Goal: Check status: Check status

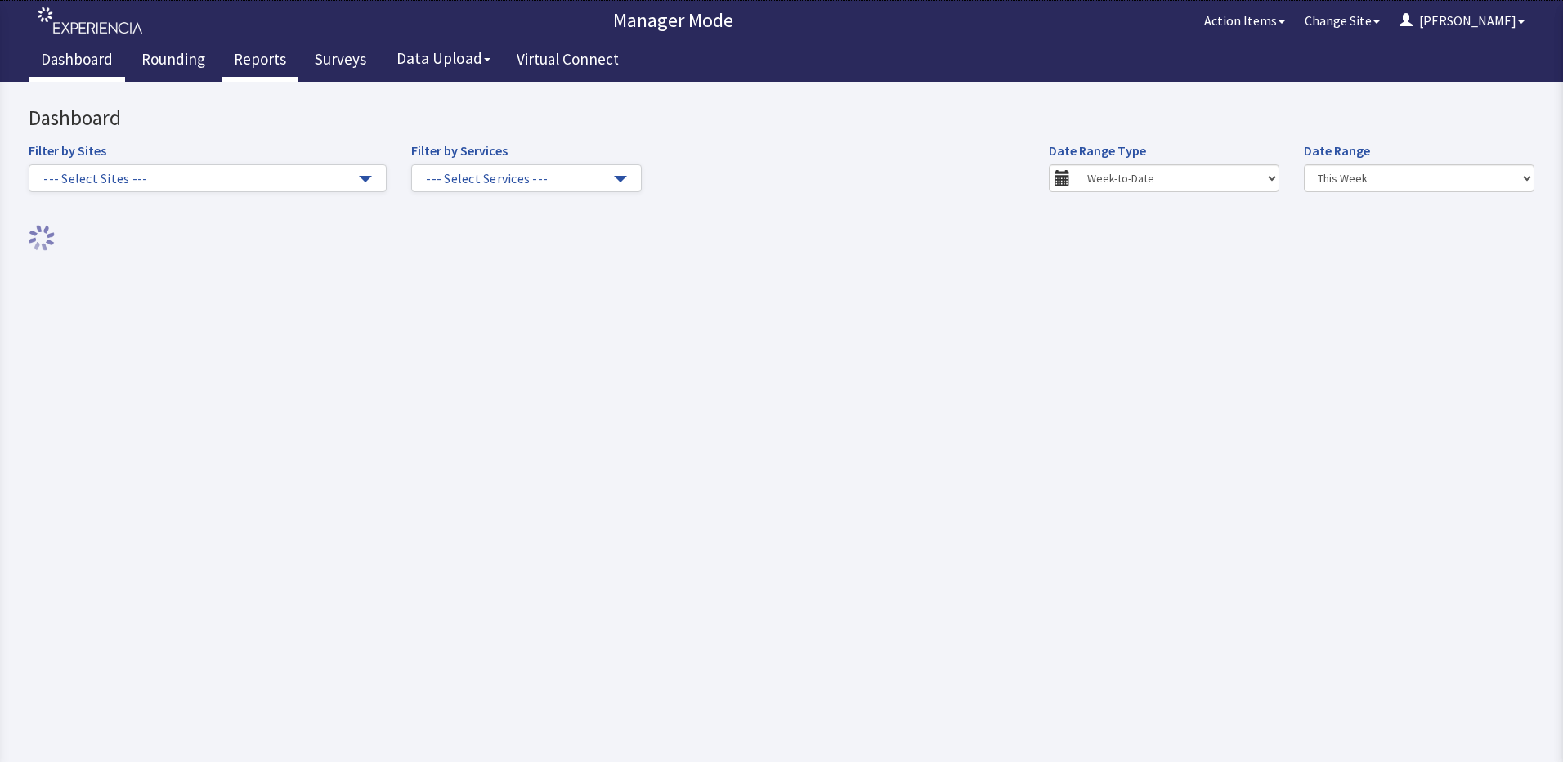
click at [271, 52] on link "Reports" at bounding box center [260, 61] width 77 height 41
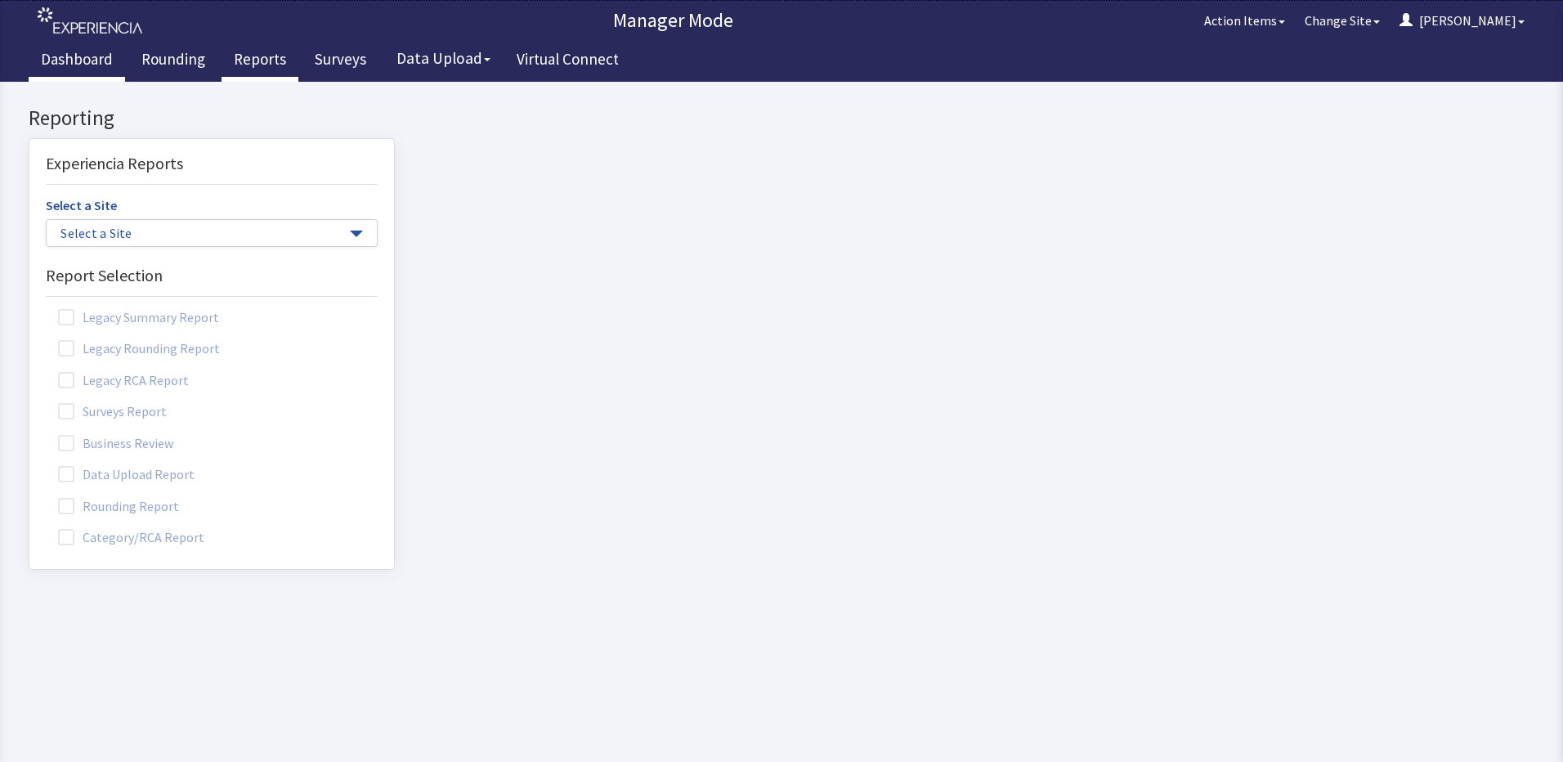
click at [93, 54] on link "Dashboard" at bounding box center [77, 61] width 96 height 41
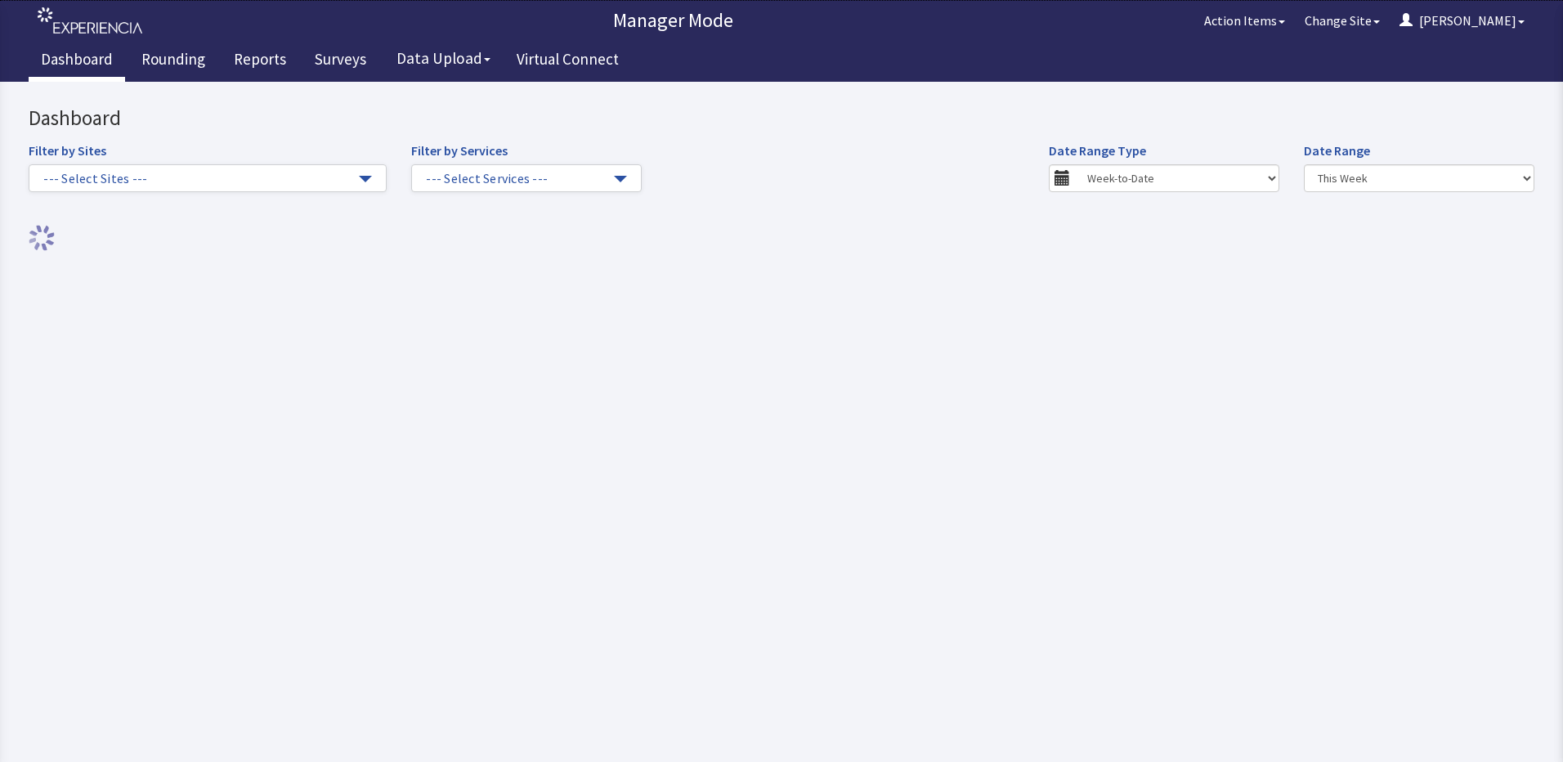
click at [335, 234] on div at bounding box center [782, 238] width 1506 height 26
click at [351, 175] on span "--- Select Sites ---" at bounding box center [199, 178] width 312 height 19
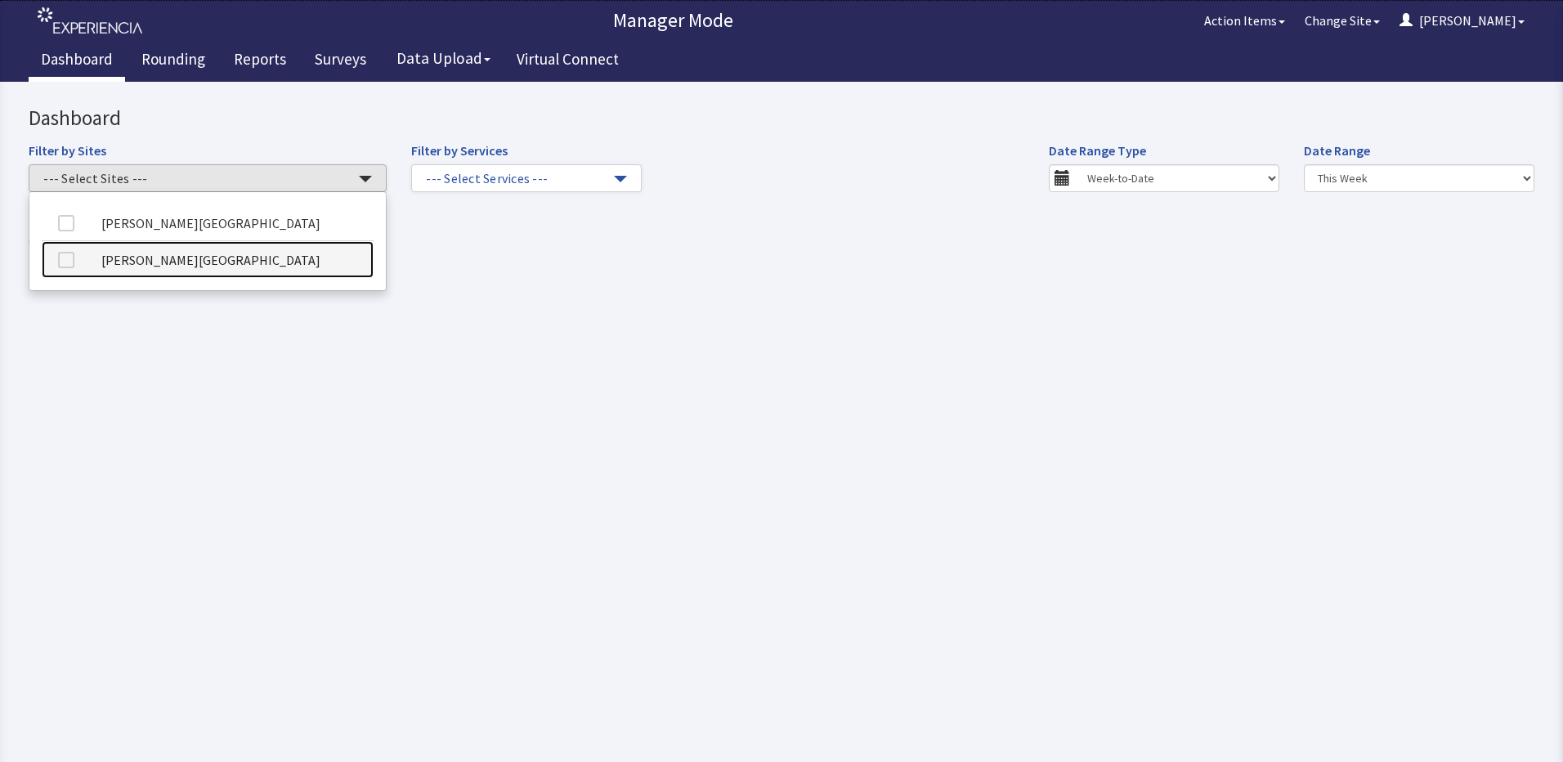
click at [250, 258] on link "[PERSON_NAME][GEOGRAPHIC_DATA]" at bounding box center [208, 259] width 332 height 37
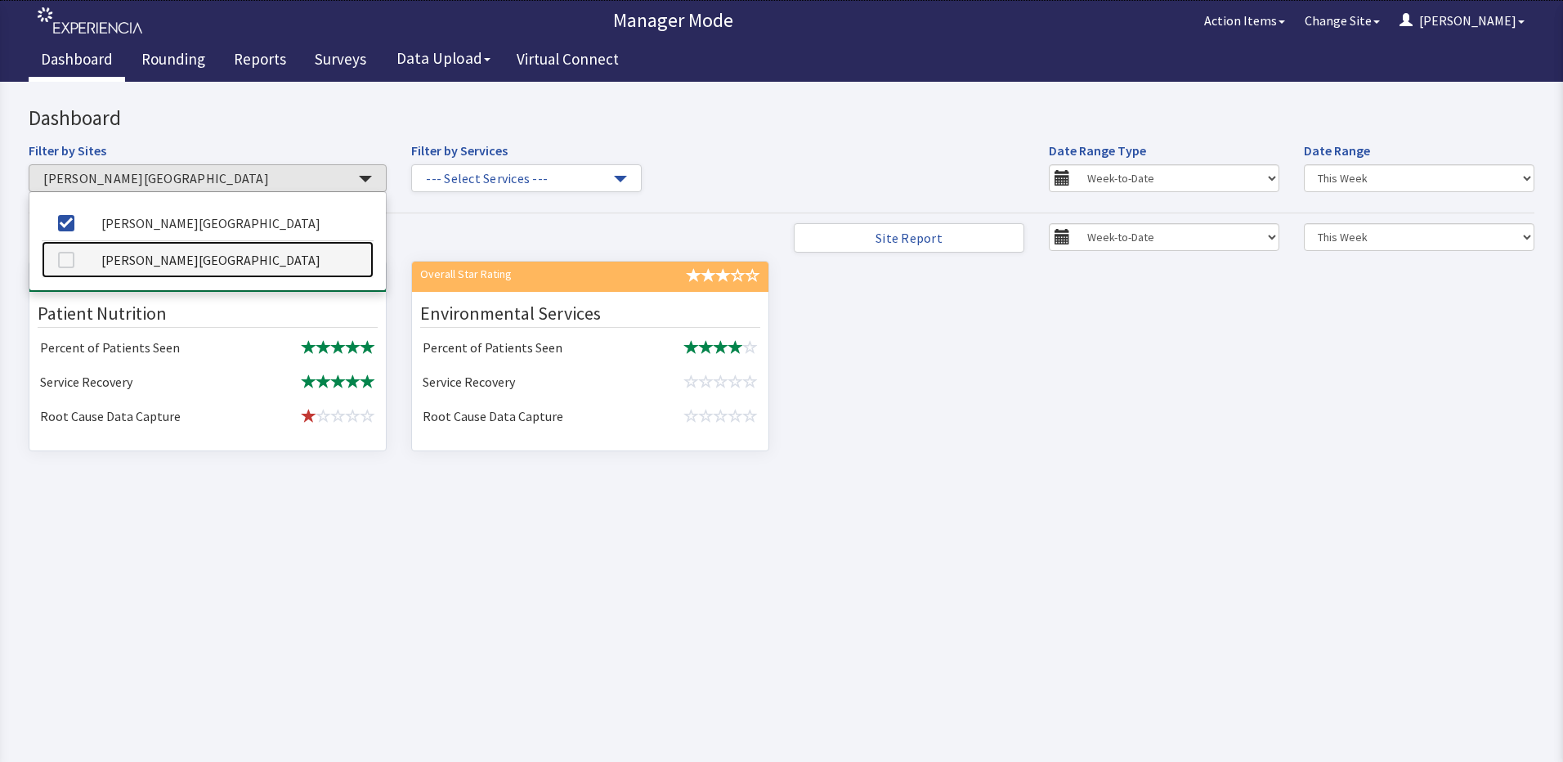
click at [236, 265] on link "[PERSON_NAME][GEOGRAPHIC_DATA]" at bounding box center [208, 259] width 332 height 37
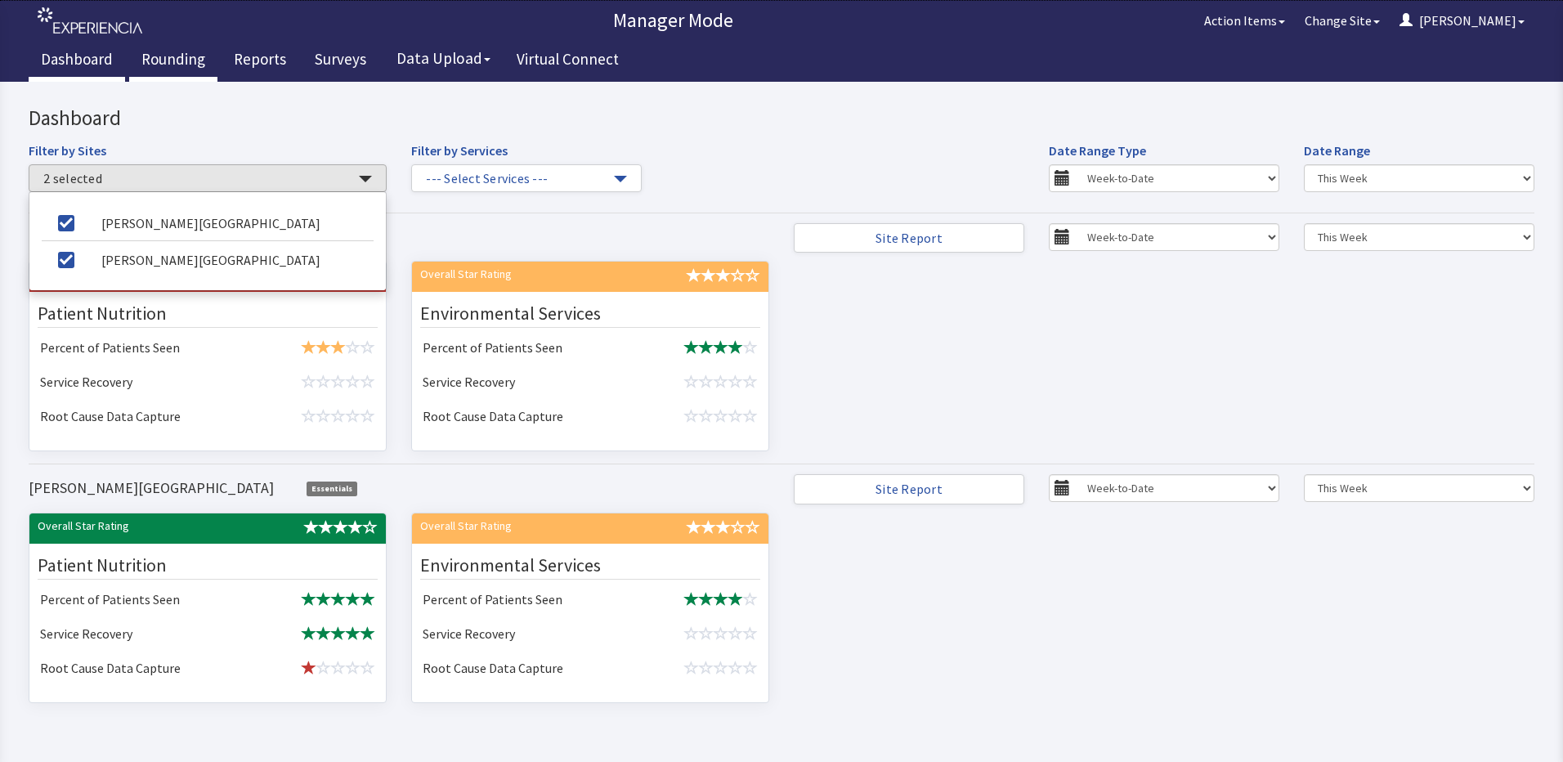
click at [191, 64] on link "Rounding" at bounding box center [173, 61] width 88 height 41
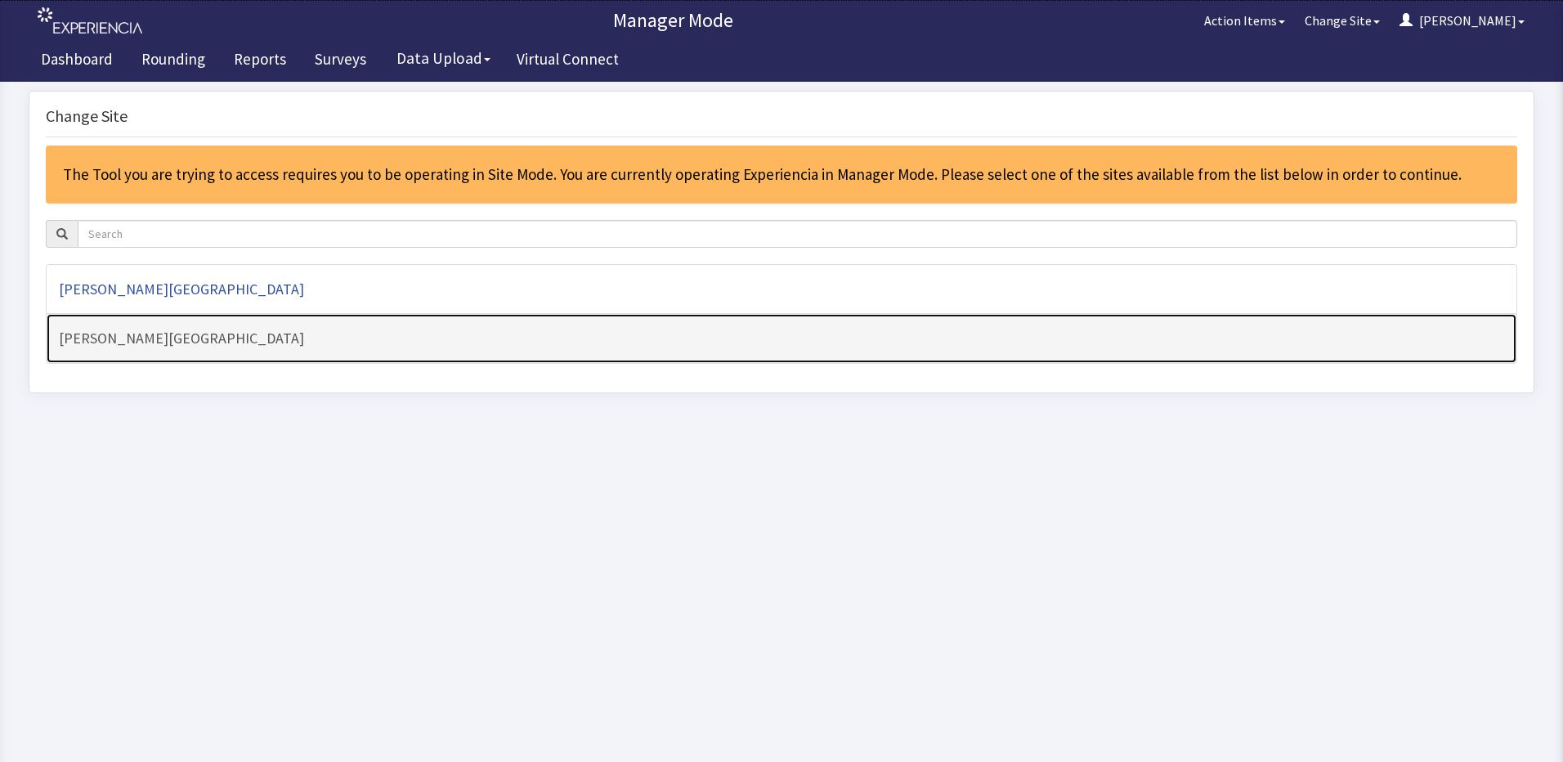
click at [193, 336] on h4 "[PERSON_NAME][GEOGRAPHIC_DATA]" at bounding box center [781, 338] width 1445 height 16
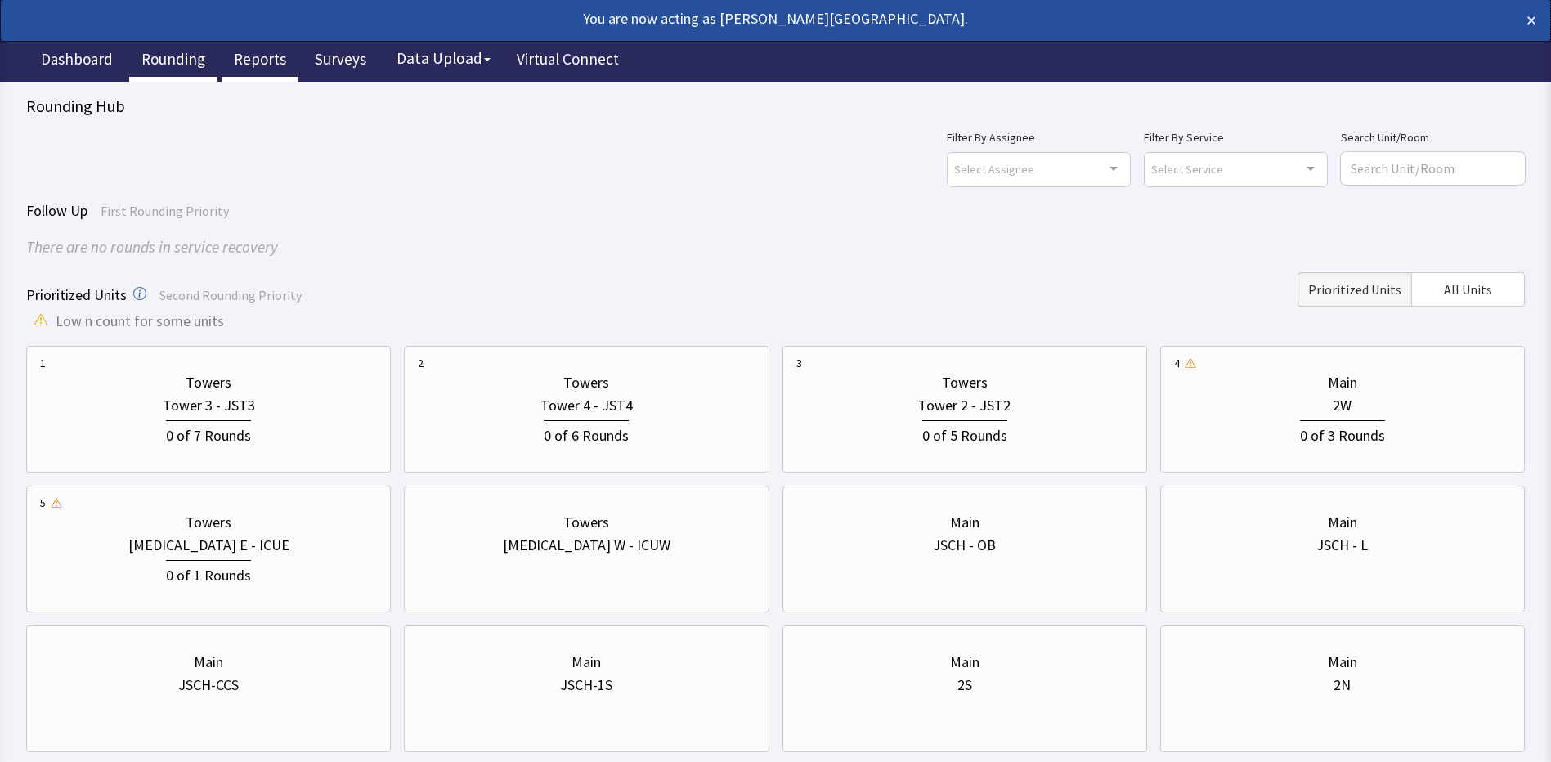
click at [255, 61] on link "Reports" at bounding box center [260, 61] width 77 height 41
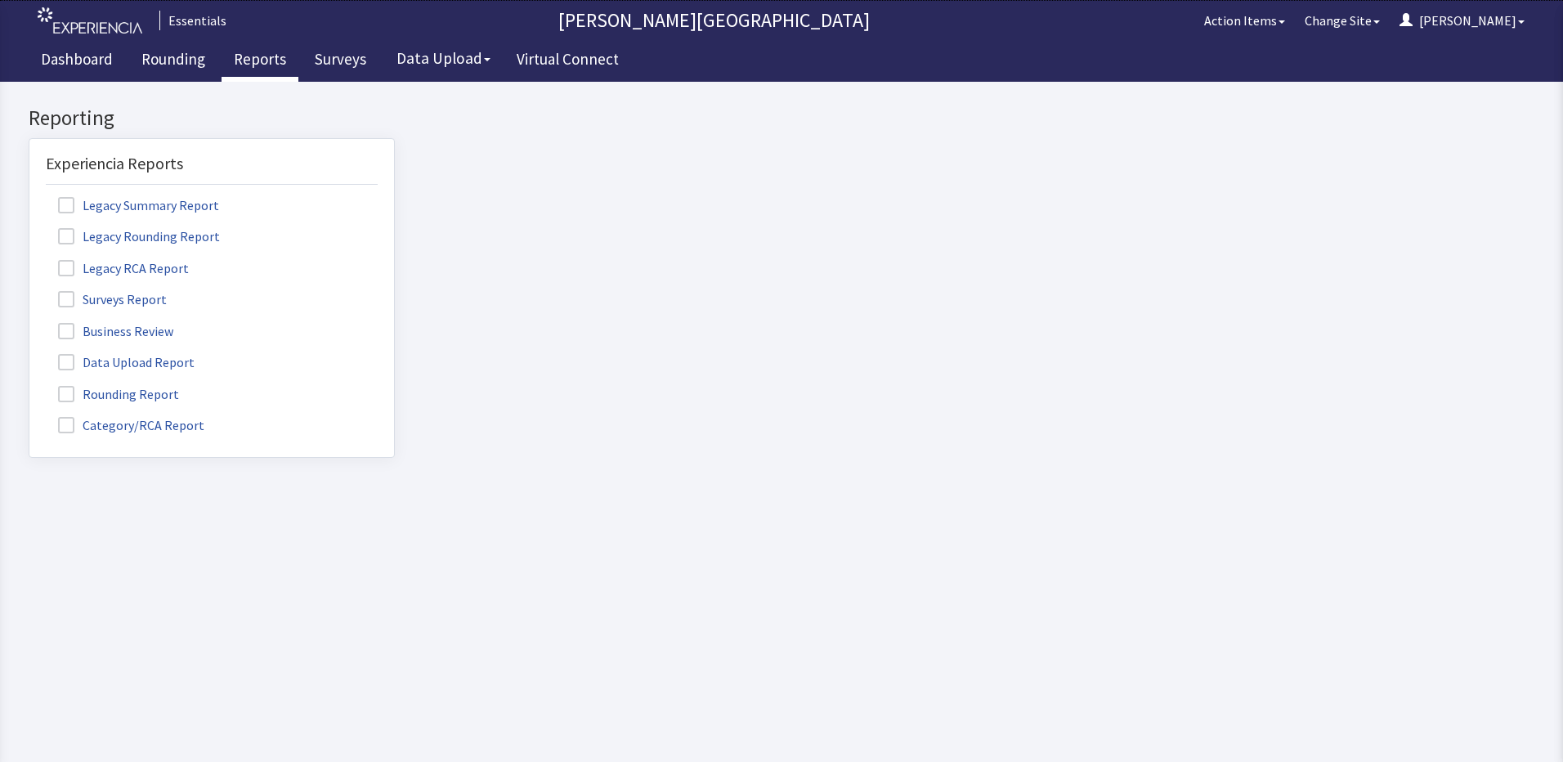
click at [69, 396] on span at bounding box center [66, 394] width 16 height 16
click at [29, 385] on input "Rounding Report" at bounding box center [29, 385] width 0 height 0
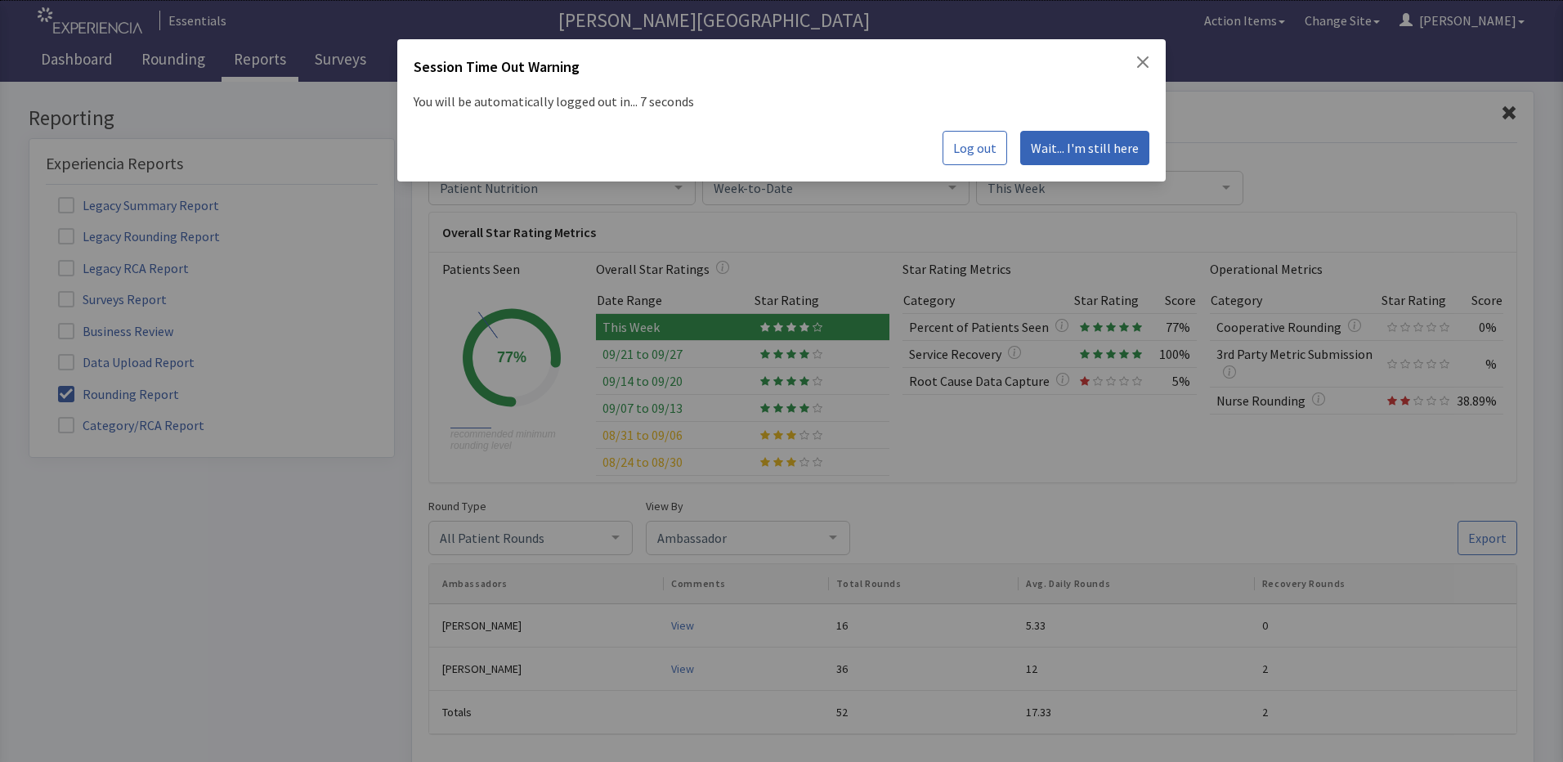
click at [1075, 146] on span "Wait... I'm still here" at bounding box center [1085, 148] width 108 height 20
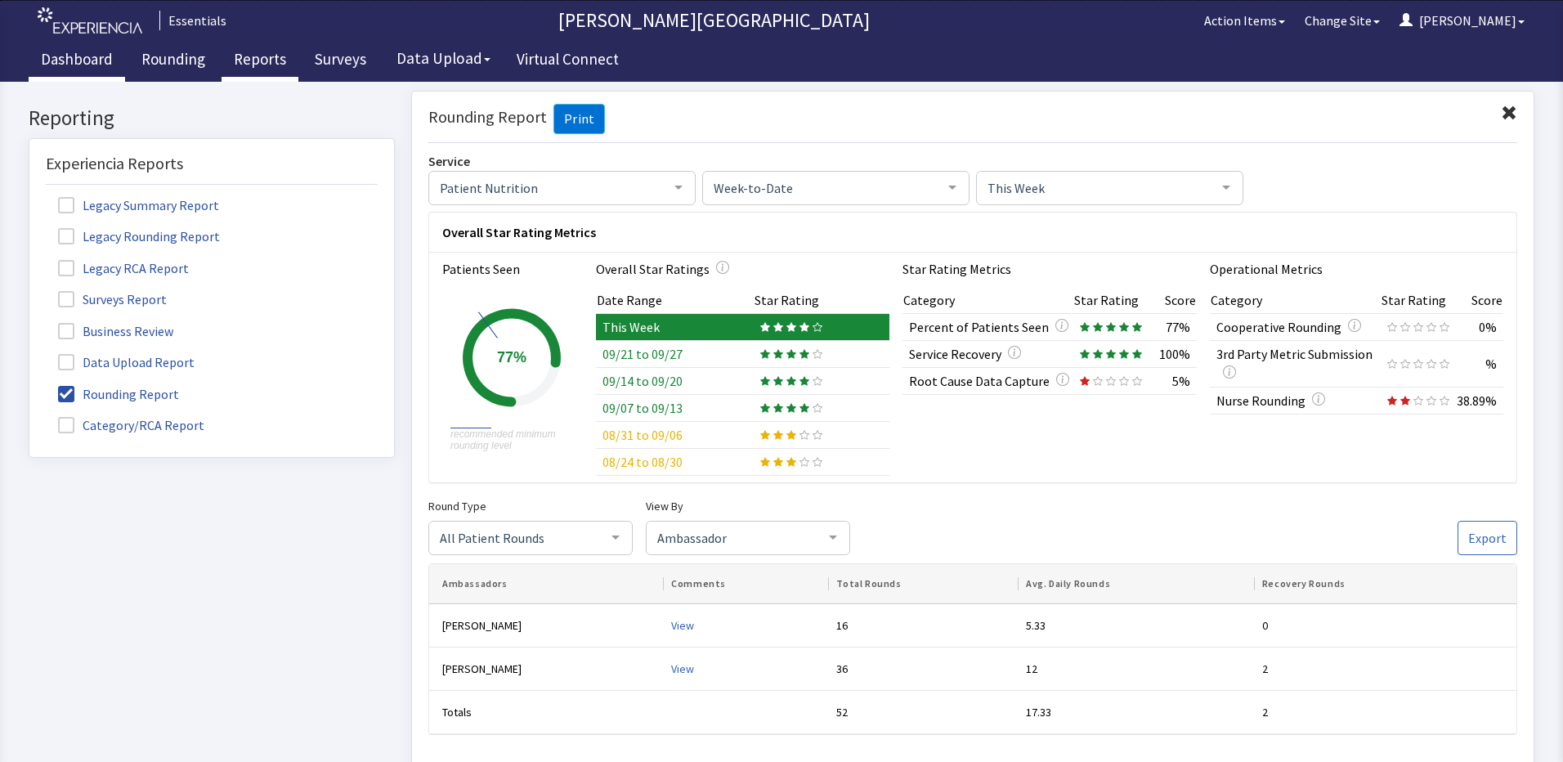
click at [61, 59] on link "Dashboard" at bounding box center [77, 61] width 96 height 41
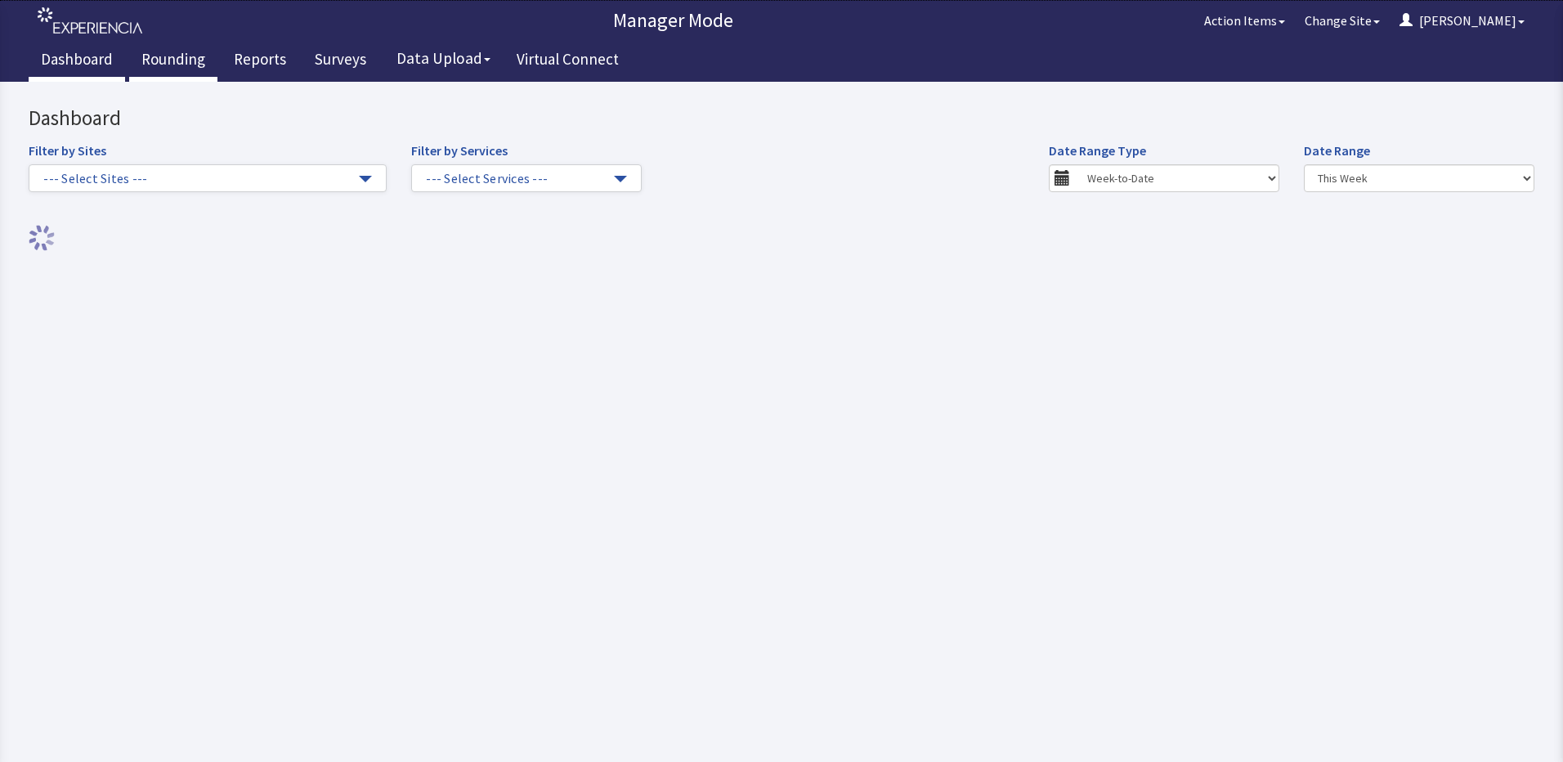
click at [167, 61] on link "Rounding" at bounding box center [173, 61] width 88 height 41
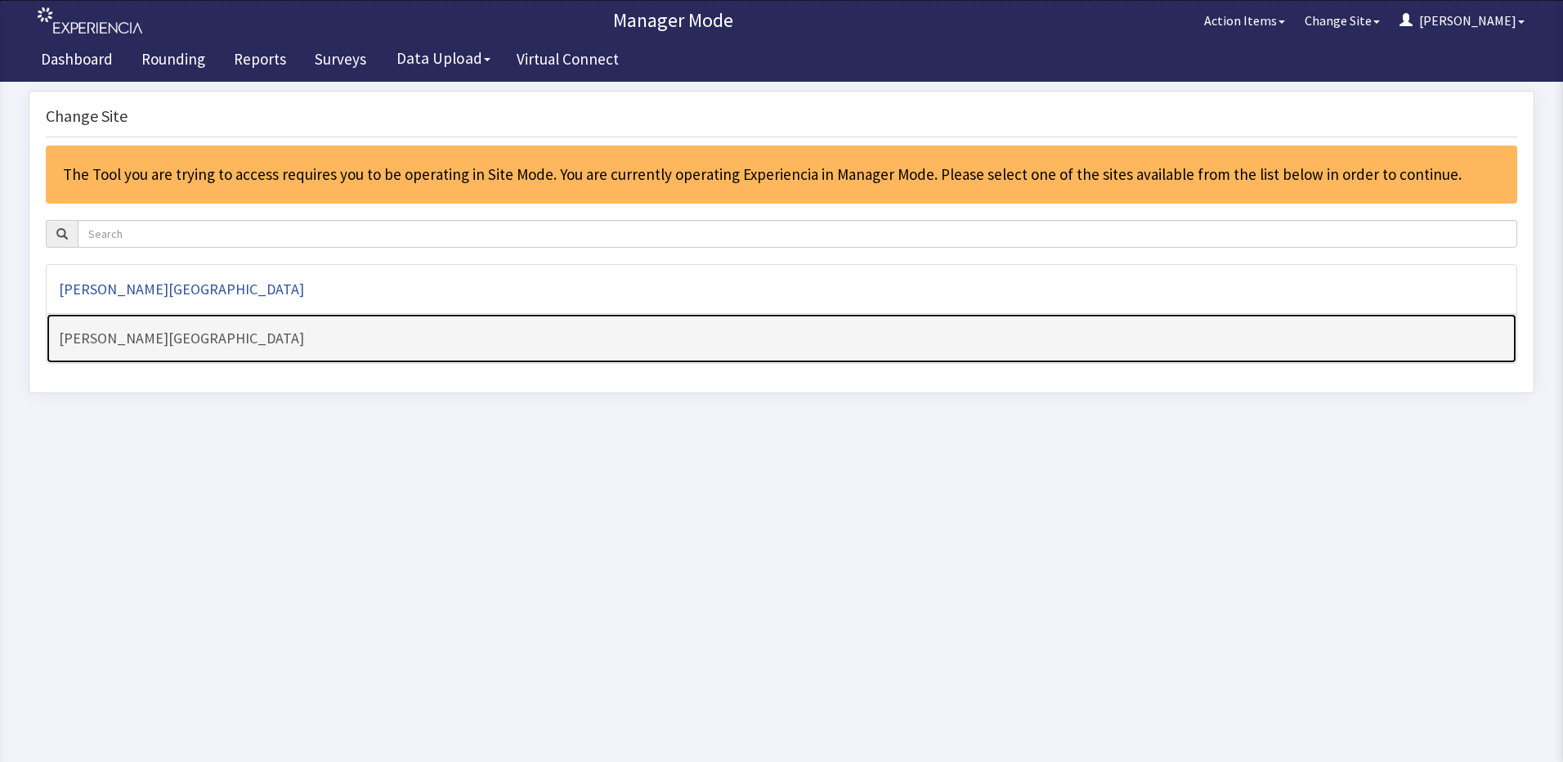
click at [195, 343] on h4 "[PERSON_NAME][GEOGRAPHIC_DATA]" at bounding box center [781, 338] width 1445 height 16
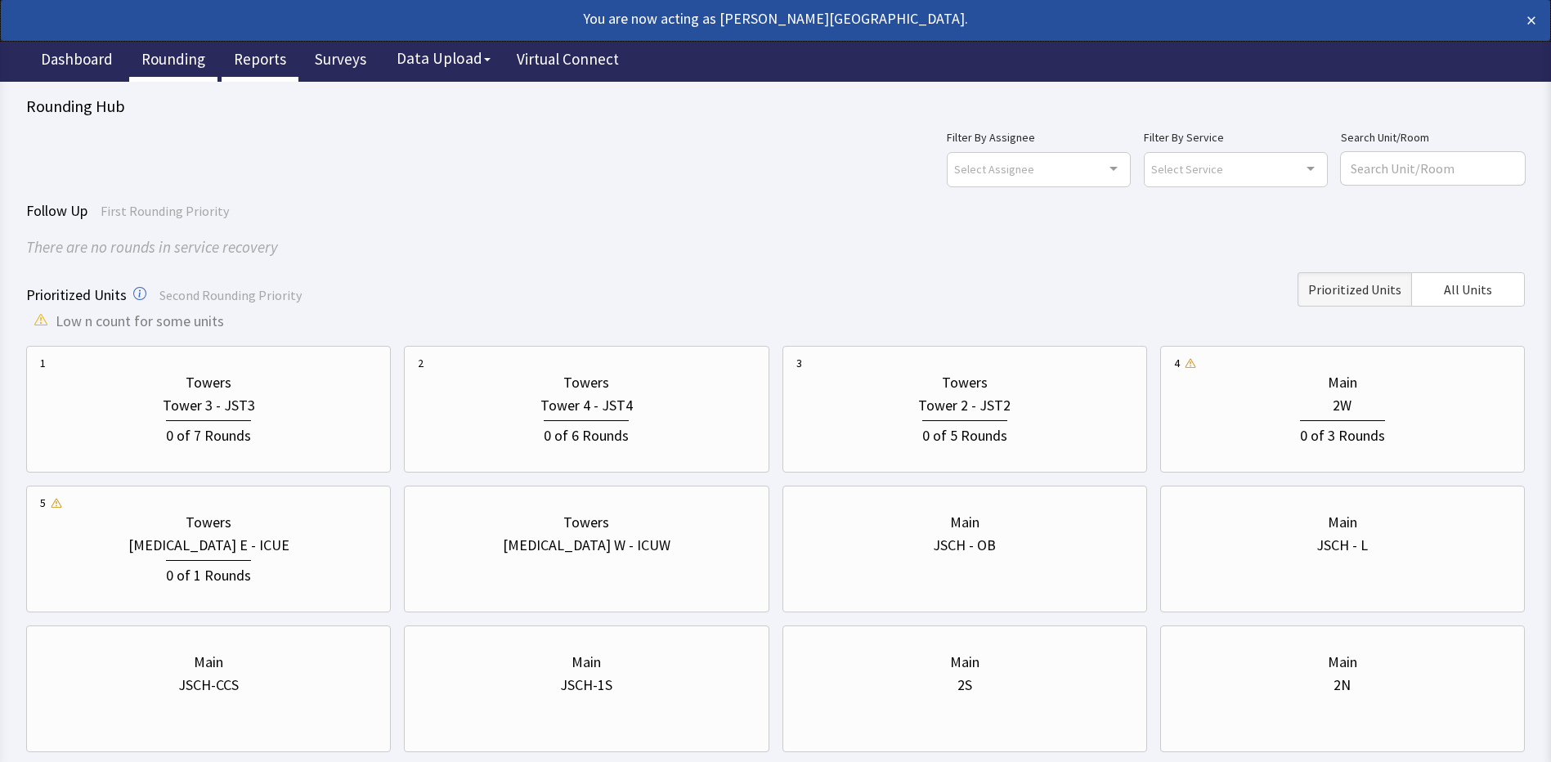
click at [253, 66] on link "Reports" at bounding box center [260, 61] width 77 height 41
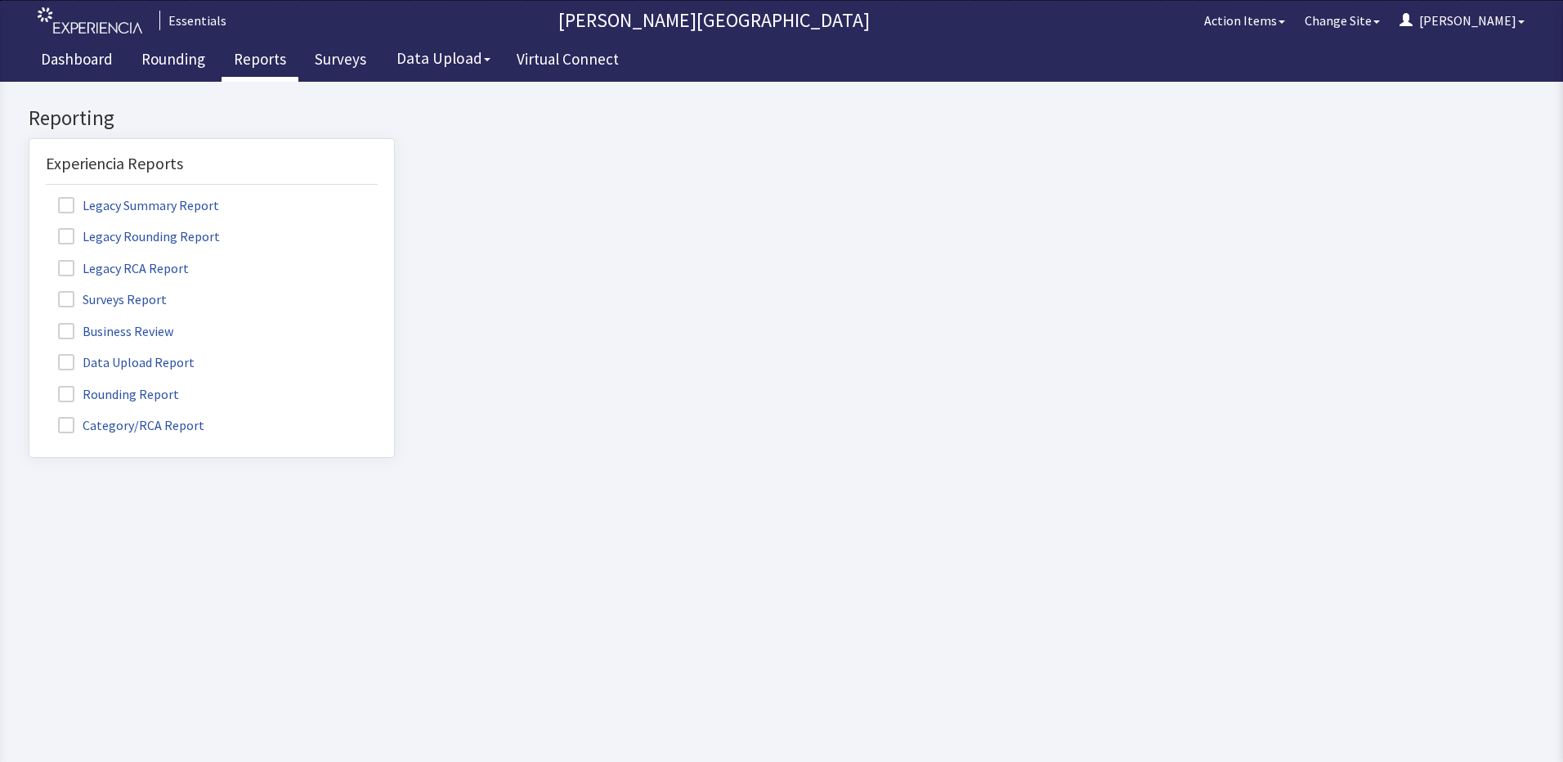
click at [76, 390] on label "Rounding Report" at bounding box center [121, 393] width 150 height 21
click at [29, 385] on input "Rounding Report" at bounding box center [29, 385] width 0 height 0
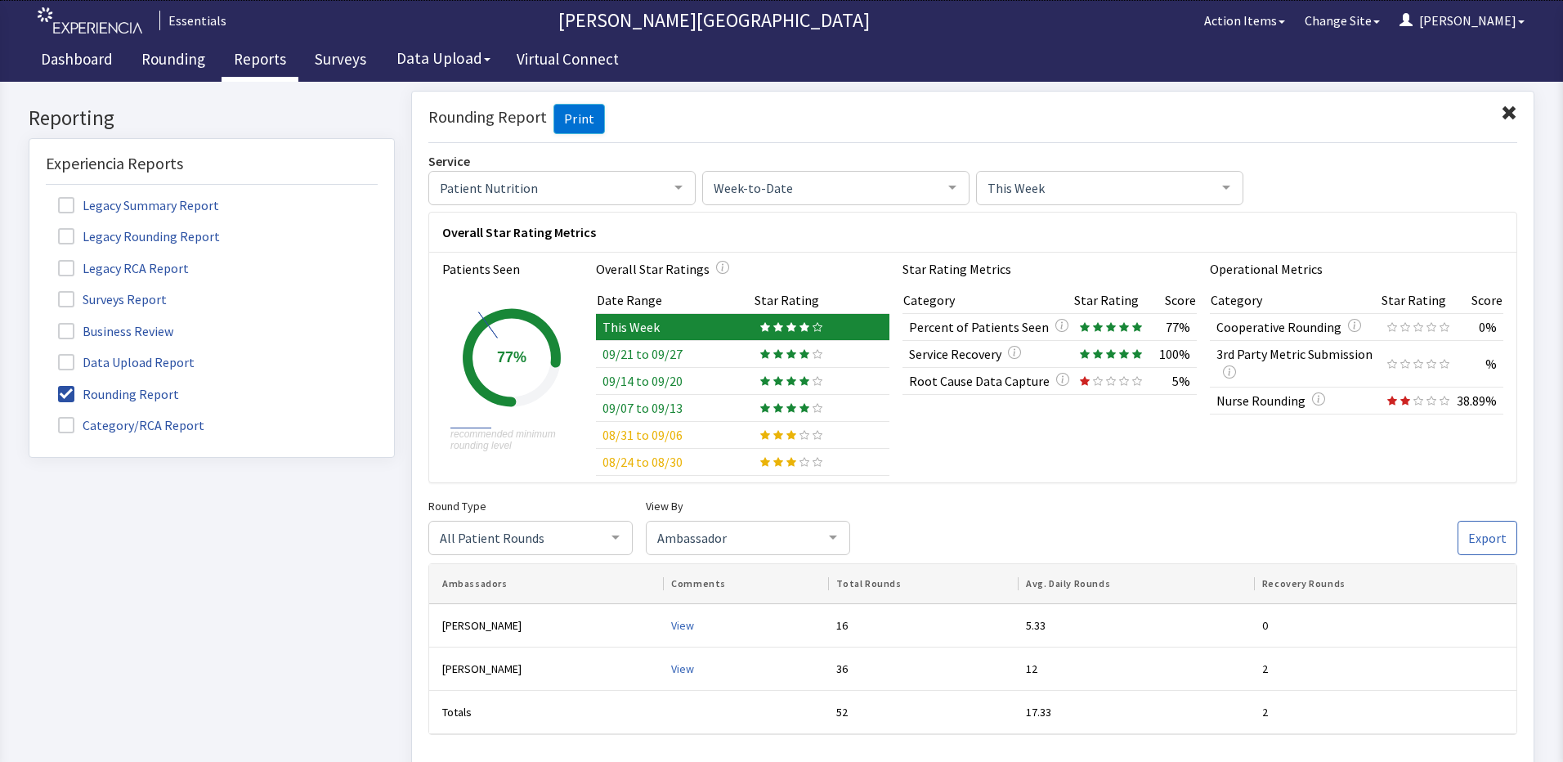
click at [645, 355] on td "09/21 to 09/27" at bounding box center [675, 353] width 158 height 27
